Goal: Information Seeking & Learning: Check status

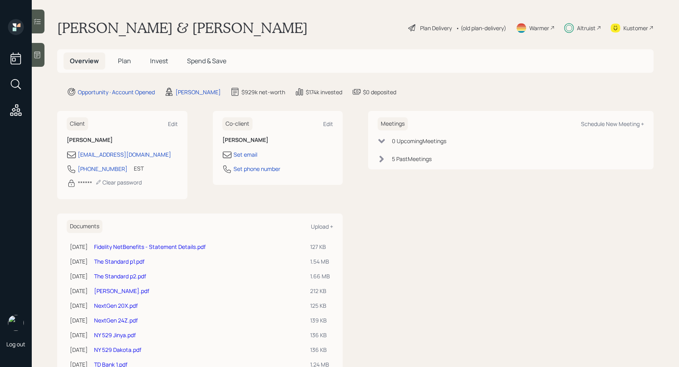
click at [159, 64] on span "Invest" at bounding box center [159, 60] width 18 height 9
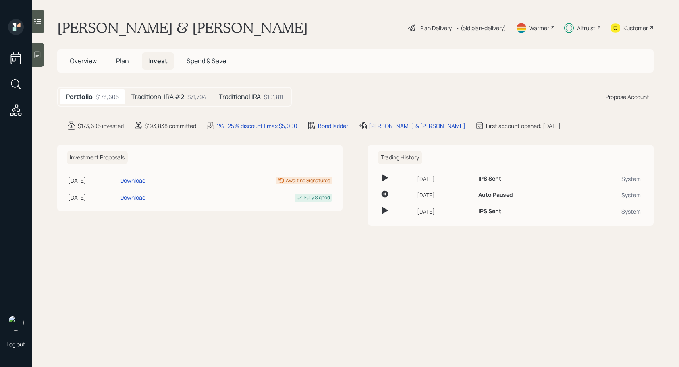
click at [168, 96] on h5 "Traditional IRA #2" at bounding box center [157, 97] width 53 height 8
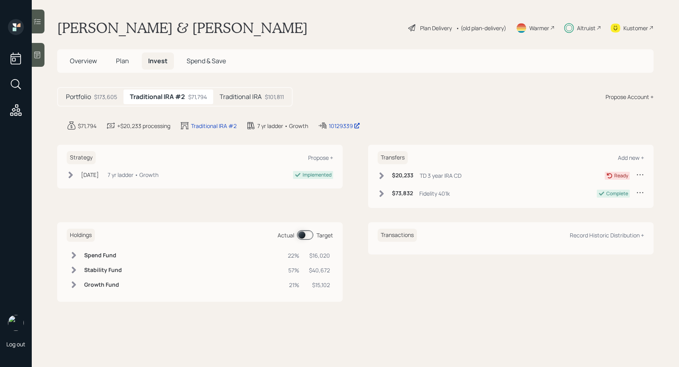
click at [248, 91] on div "Traditional IRA $101,811" at bounding box center [251, 96] width 77 height 15
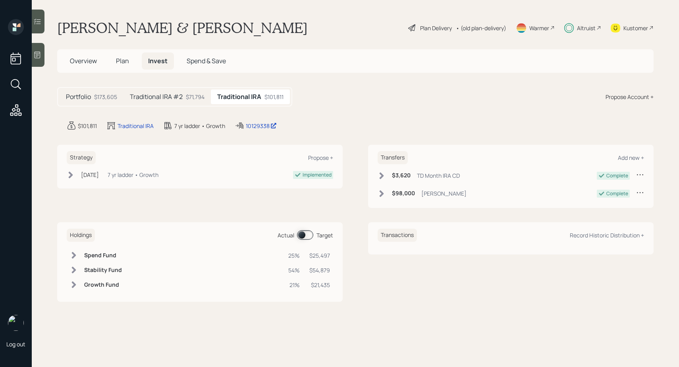
click at [189, 96] on div "$71,794" at bounding box center [195, 97] width 19 height 8
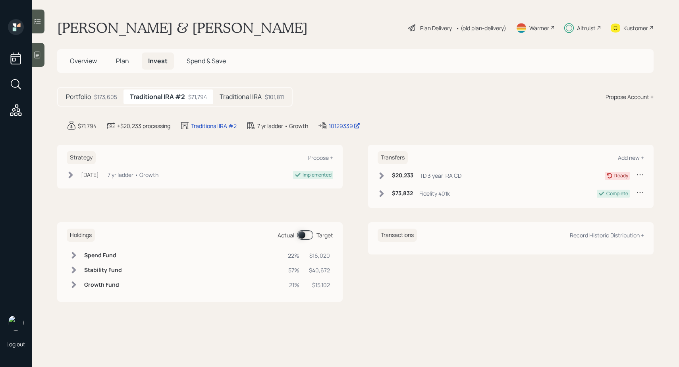
click at [245, 100] on h5 "Traditional IRA" at bounding box center [241, 97] width 42 height 8
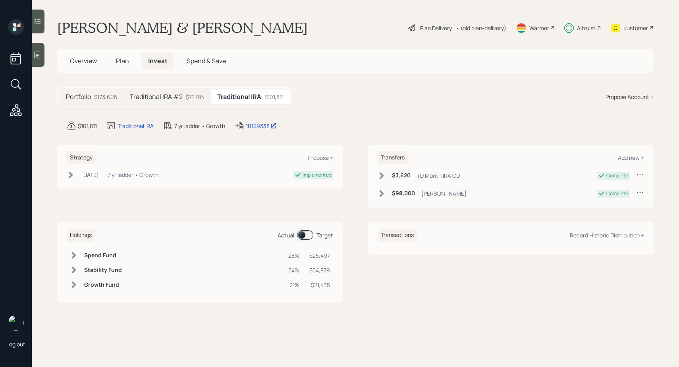
click at [195, 101] on div "Traditional IRA #2 $71,794" at bounding box center [167, 96] width 87 height 15
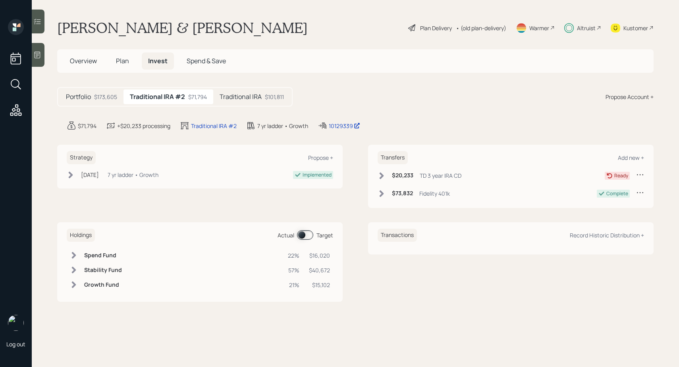
click at [228, 95] on h5 "Traditional IRA" at bounding box center [241, 97] width 42 height 8
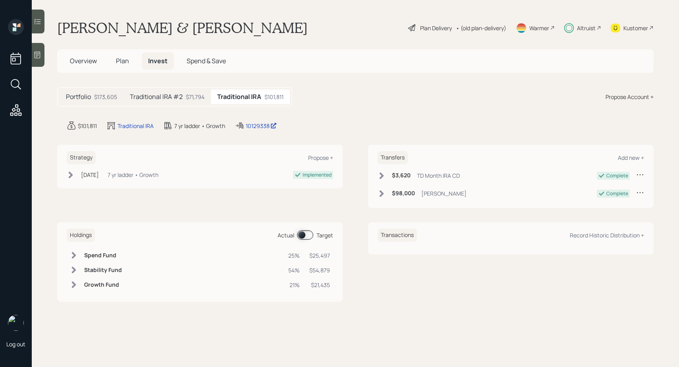
click at [193, 98] on div "$71,794" at bounding box center [195, 97] width 19 height 8
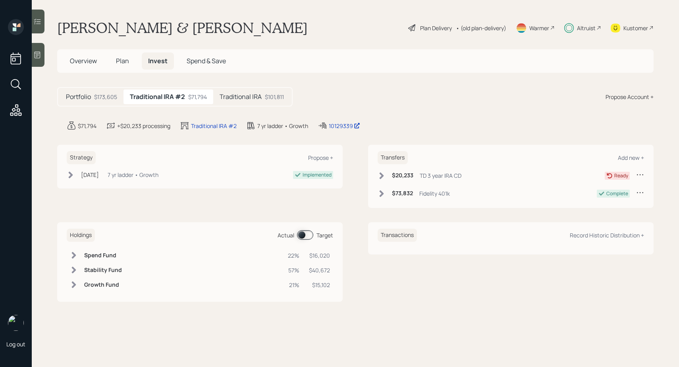
click at [217, 98] on div "Traditional IRA $101,811" at bounding box center [251, 96] width 77 height 15
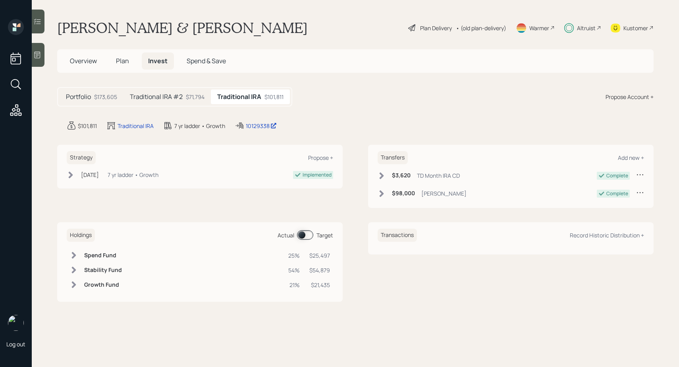
click at [197, 98] on div "$71,794" at bounding box center [195, 97] width 19 height 8
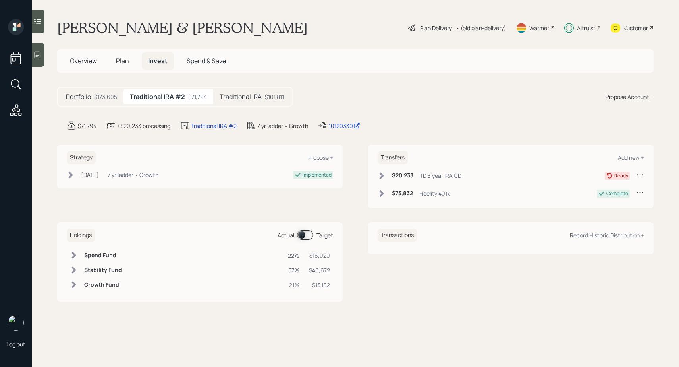
click at [223, 98] on h5 "Traditional IRA" at bounding box center [241, 97] width 42 height 8
